Goal: Information Seeking & Learning: Find specific fact

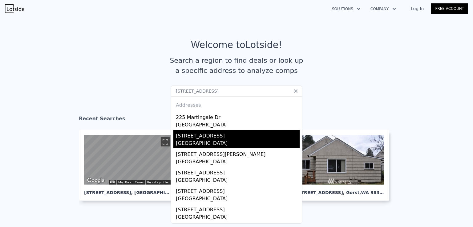
type input "[STREET_ADDRESS]"
click at [229, 146] on div "[GEOGRAPHIC_DATA]" at bounding box center [238, 144] width 124 height 9
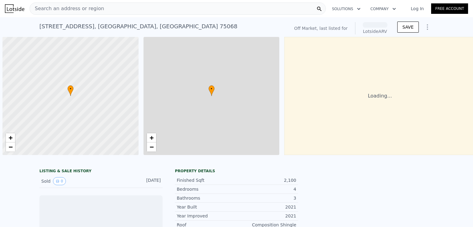
scroll to position [0, 2]
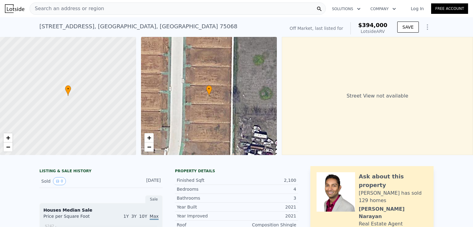
click at [374, 26] on span "$394,000" at bounding box center [372, 25] width 29 height 6
copy span "$394,000"
